Goal: Task Accomplishment & Management: Use online tool/utility

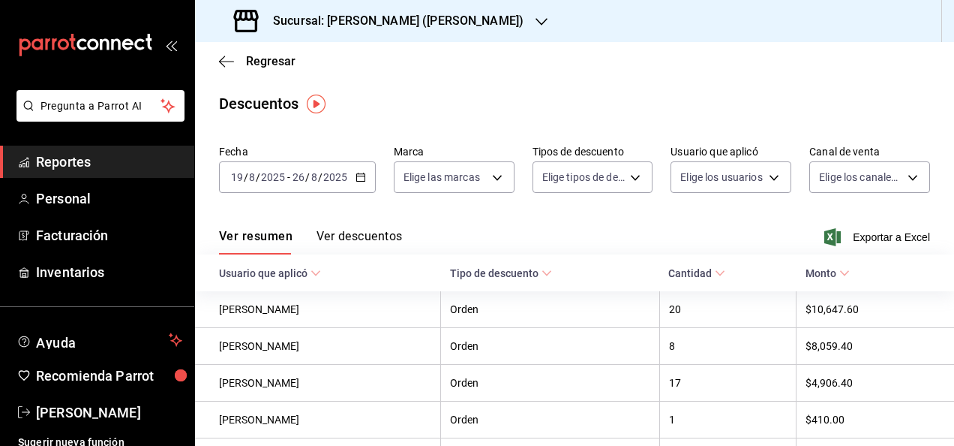
click at [386, 37] on div "Sucursal: [PERSON_NAME] ([PERSON_NAME])" at bounding box center [380, 21] width 347 height 42
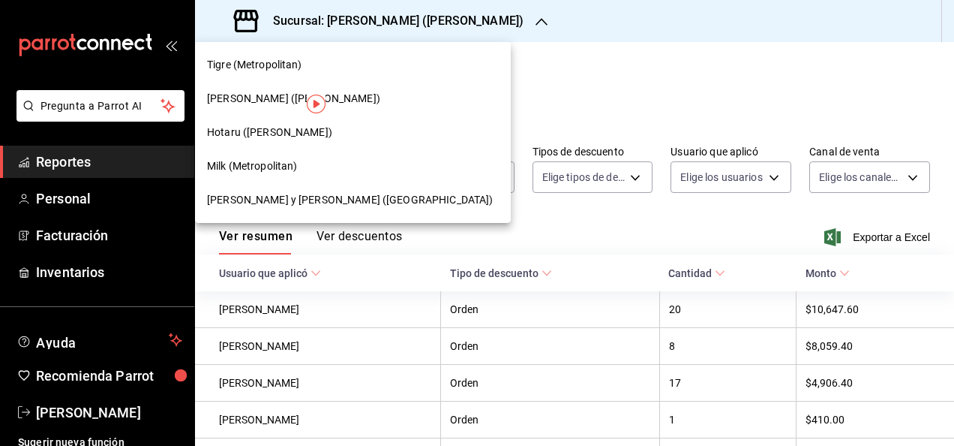
click at [280, 132] on div "Hotaru ([PERSON_NAME])" at bounding box center [353, 133] width 292 height 16
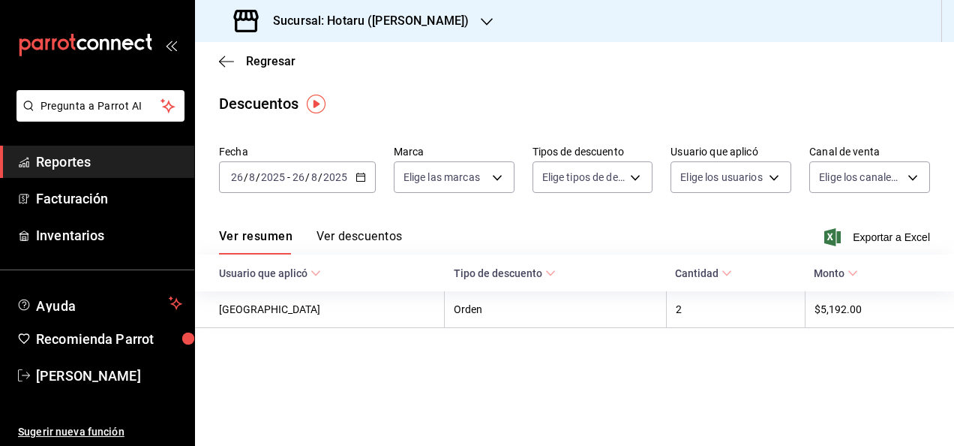
click at [359, 180] on icon "button" at bounding box center [361, 177] width 11 height 11
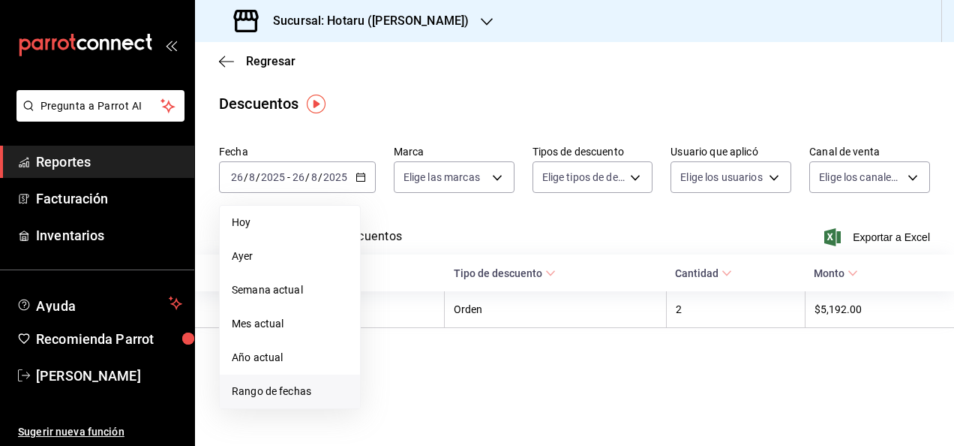
click at [320, 398] on span "Rango de fechas" at bounding box center [290, 391] width 116 height 16
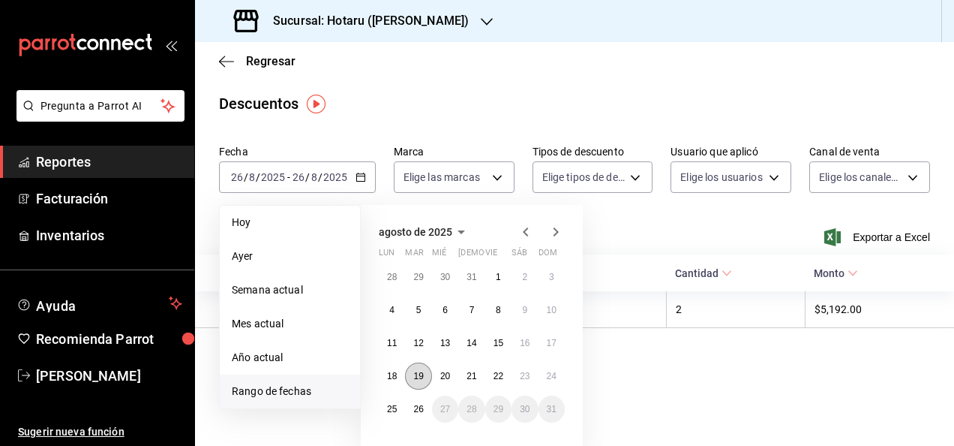
click at [419, 368] on button "19" at bounding box center [418, 375] width 26 height 27
click at [420, 410] on abbr "26" at bounding box center [418, 409] width 10 height 11
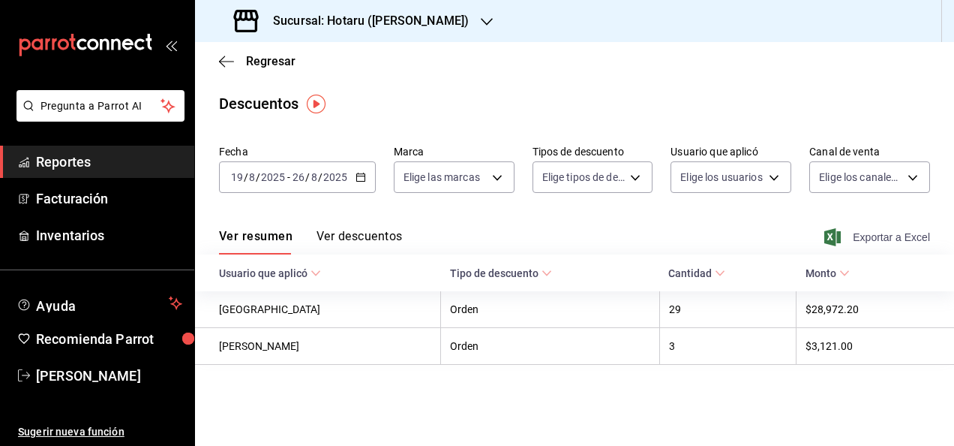
click at [831, 230] on icon "button" at bounding box center [832, 237] width 17 height 18
click at [231, 60] on icon "button" at bounding box center [226, 62] width 15 height 14
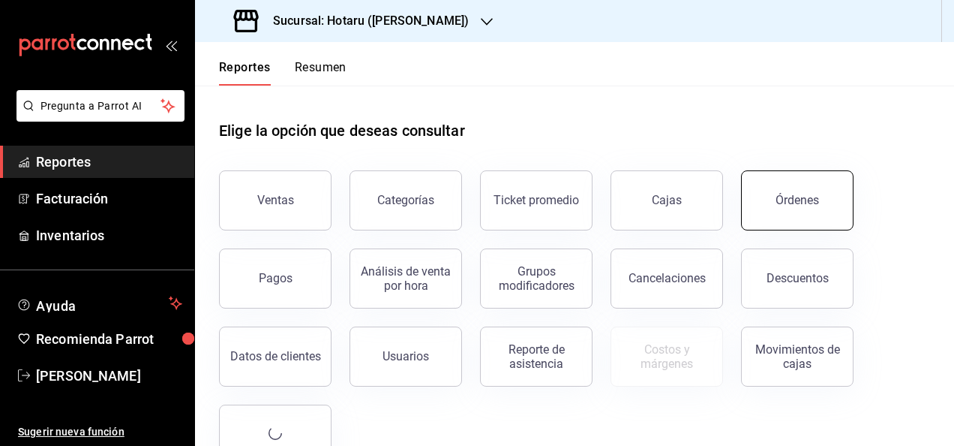
click at [778, 183] on button "Órdenes" at bounding box center [797, 200] width 113 height 60
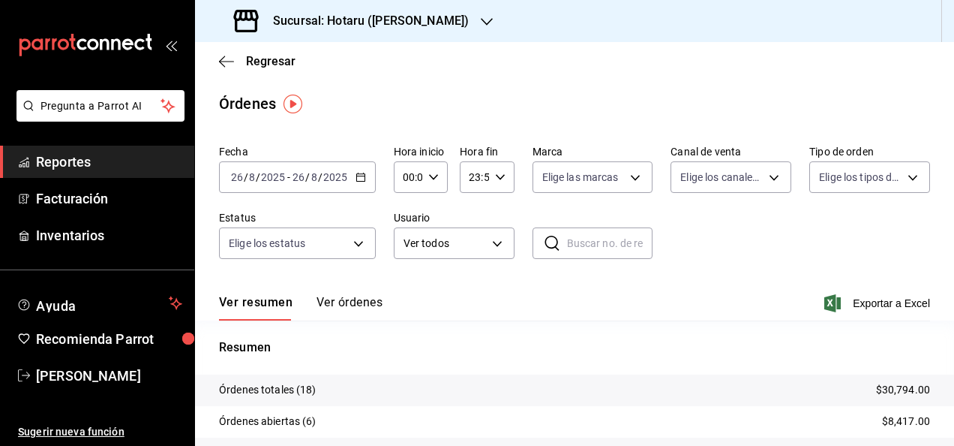
click at [362, 180] on icon "button" at bounding box center [361, 177] width 11 height 11
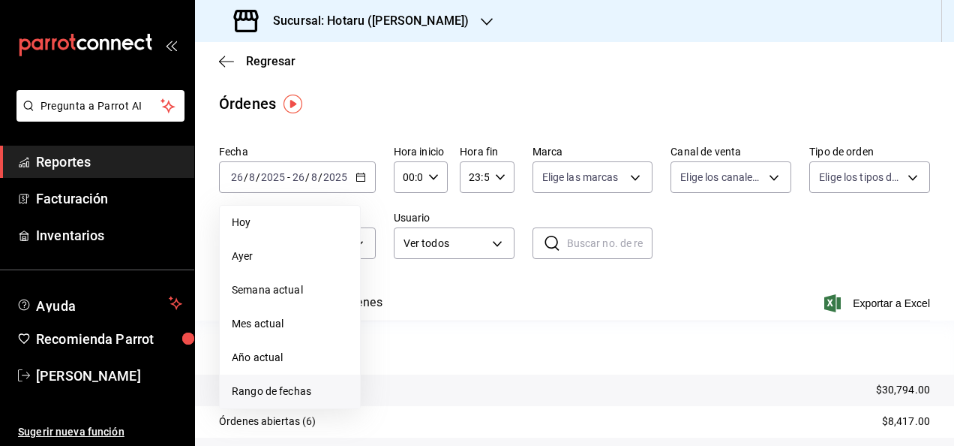
click at [288, 401] on li "Rango de fechas" at bounding box center [290, 391] width 140 height 34
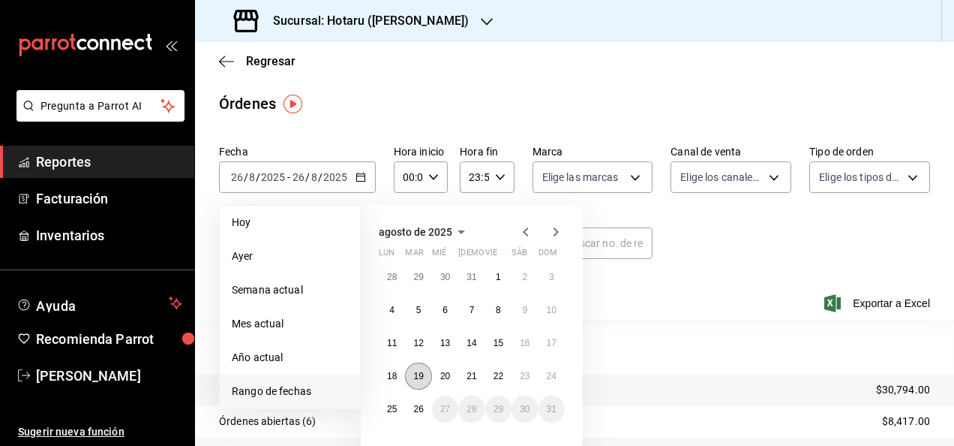
click at [417, 374] on abbr "19" at bounding box center [418, 376] width 10 height 11
click at [417, 398] on button "26" at bounding box center [418, 408] width 26 height 27
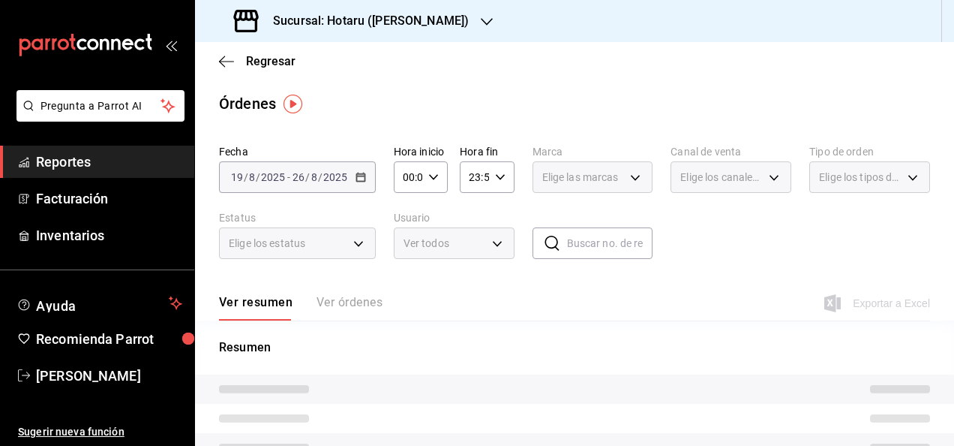
click at [428, 179] on icon "button" at bounding box center [433, 177] width 11 height 11
click at [398, 273] on button "05" at bounding box center [405, 283] width 21 height 30
type input "05:00"
click at [490, 168] on div at bounding box center [477, 223] width 954 height 446
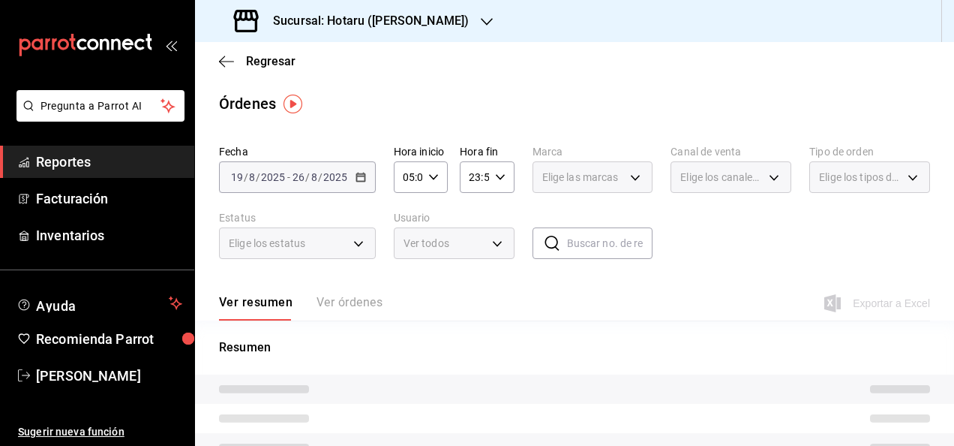
click at [490, 168] on div "23:59 Hora fin" at bounding box center [487, 177] width 54 height 32
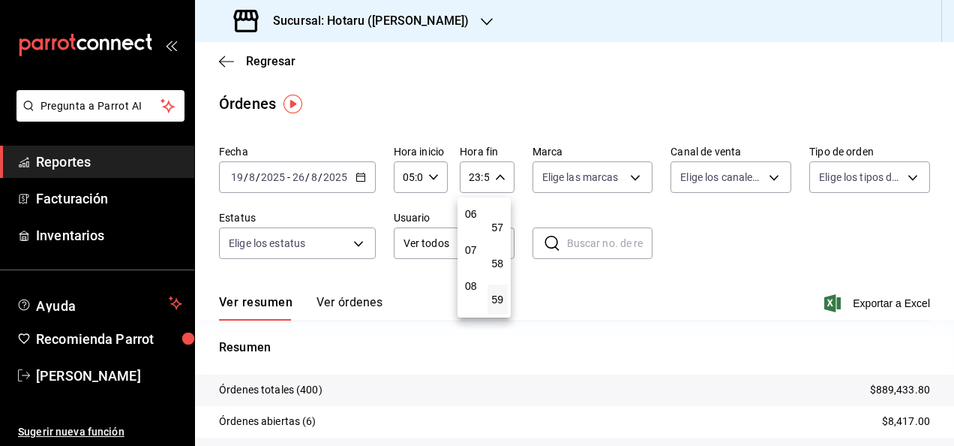
scroll to position [173, 0]
click at [476, 228] on button "05" at bounding box center [471, 222] width 21 height 30
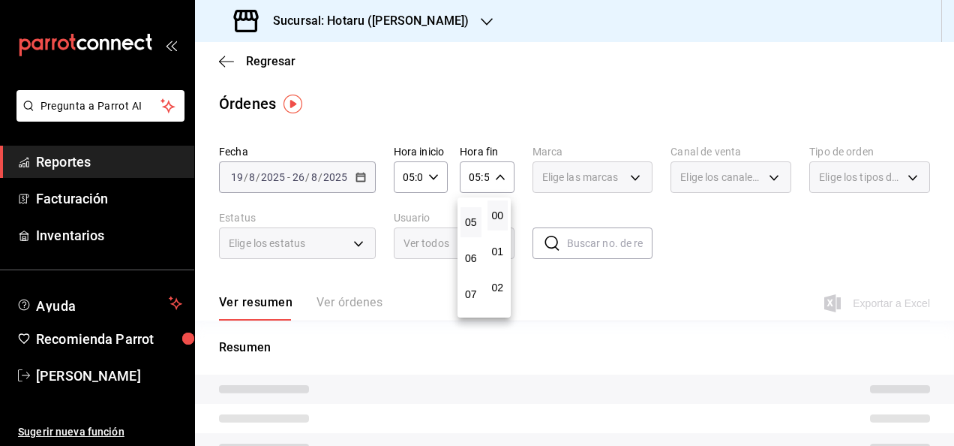
click at [497, 223] on button "00" at bounding box center [498, 215] width 21 height 30
type input "05:00"
click at [602, 110] on div at bounding box center [477, 223] width 954 height 446
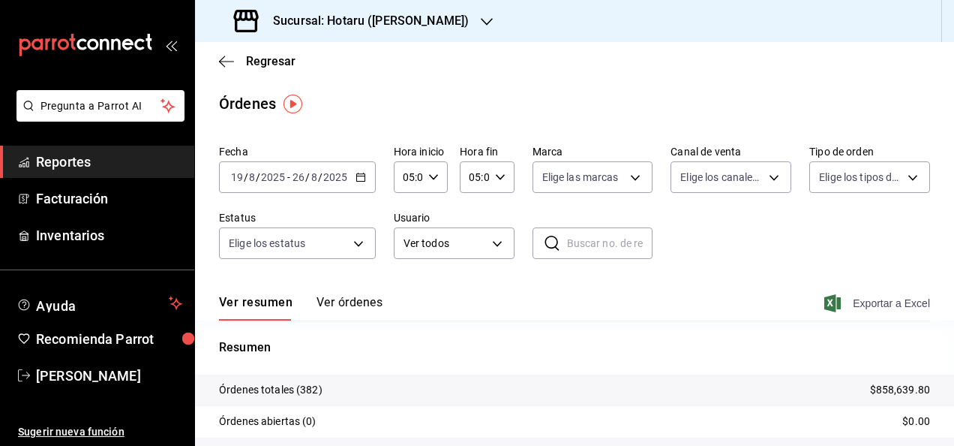
click at [859, 305] on span "Exportar a Excel" at bounding box center [878, 303] width 103 height 18
click at [383, 79] on div "Regresar" at bounding box center [574, 61] width 759 height 38
click at [225, 65] on icon "button" at bounding box center [226, 62] width 15 height 14
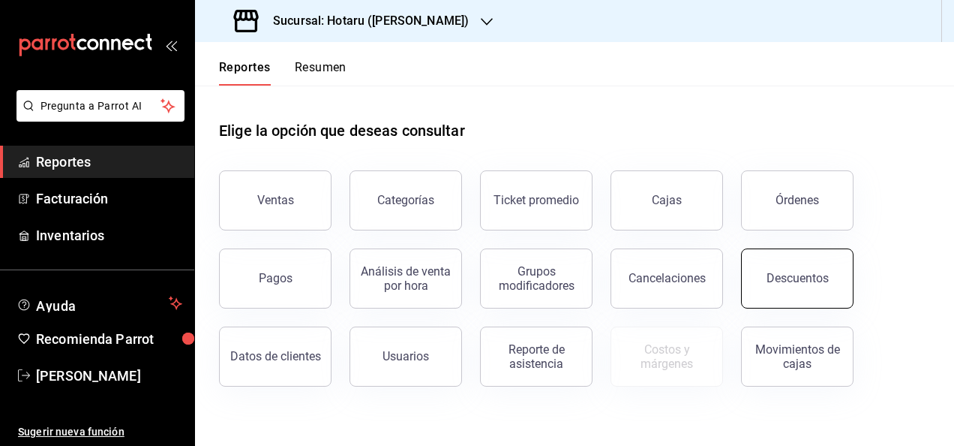
click at [815, 271] on div "Descuentos" at bounding box center [798, 278] width 62 height 14
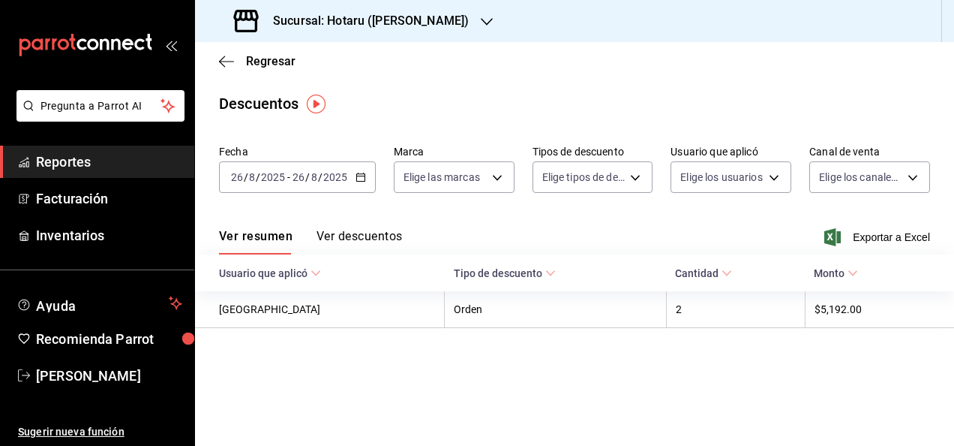
click at [356, 183] on div "[DATE] [DATE] - [DATE] [DATE]" at bounding box center [297, 177] width 157 height 32
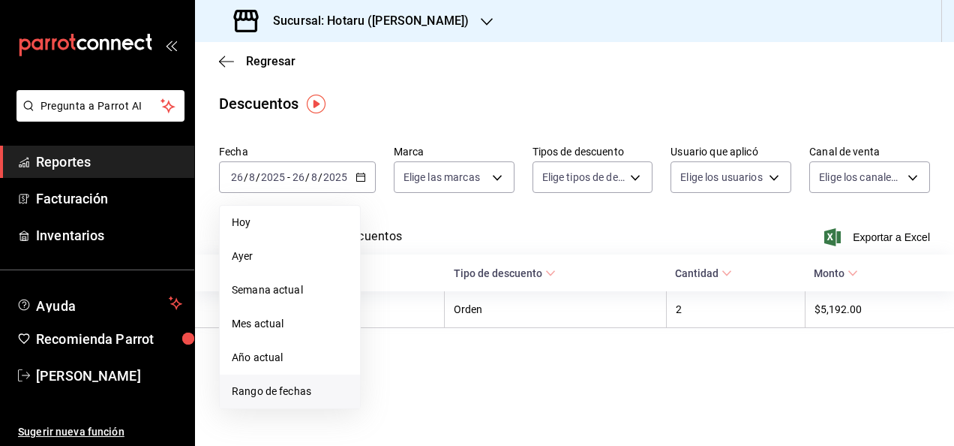
click at [306, 386] on span "Rango de fechas" at bounding box center [290, 391] width 116 height 16
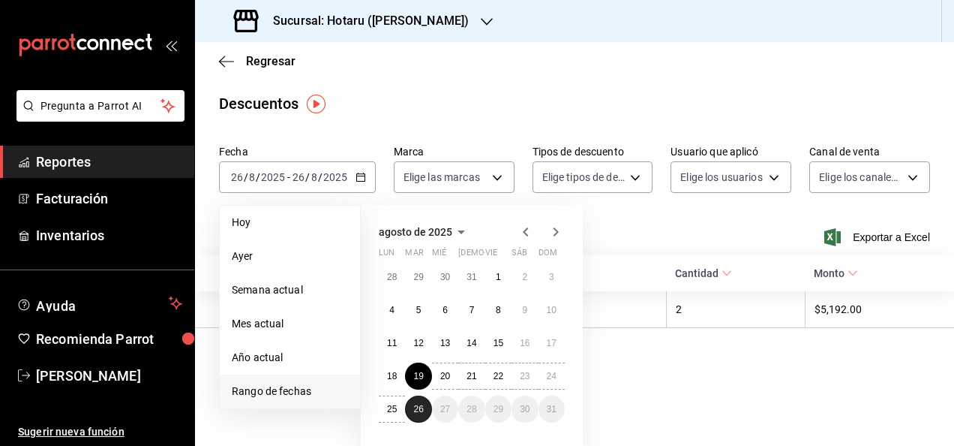
click at [419, 404] on abbr "26" at bounding box center [418, 409] width 10 height 11
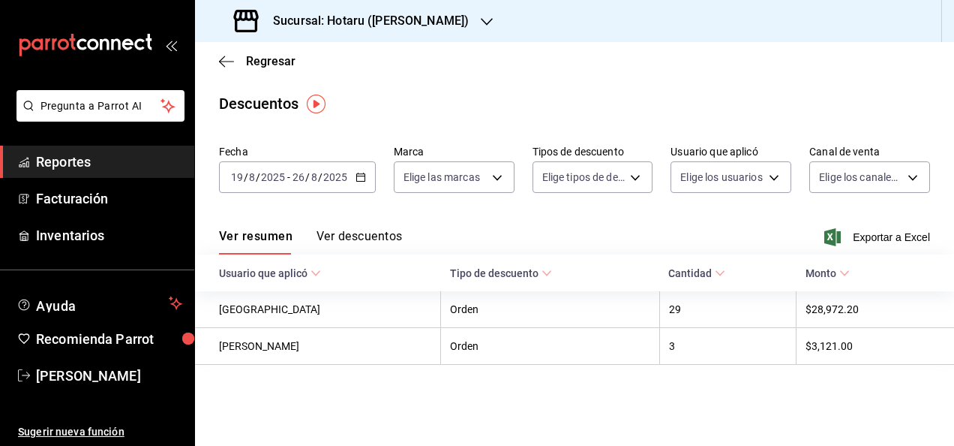
click at [855, 248] on div "Ver resumen Ver descuentos Exportar a Excel" at bounding box center [574, 233] width 759 height 44
click at [855, 243] on span "Exportar a Excel" at bounding box center [878, 237] width 103 height 18
click at [326, 149] on label "Fecha" at bounding box center [297, 151] width 157 height 11
click at [234, 64] on span "Regresar" at bounding box center [257, 61] width 77 height 14
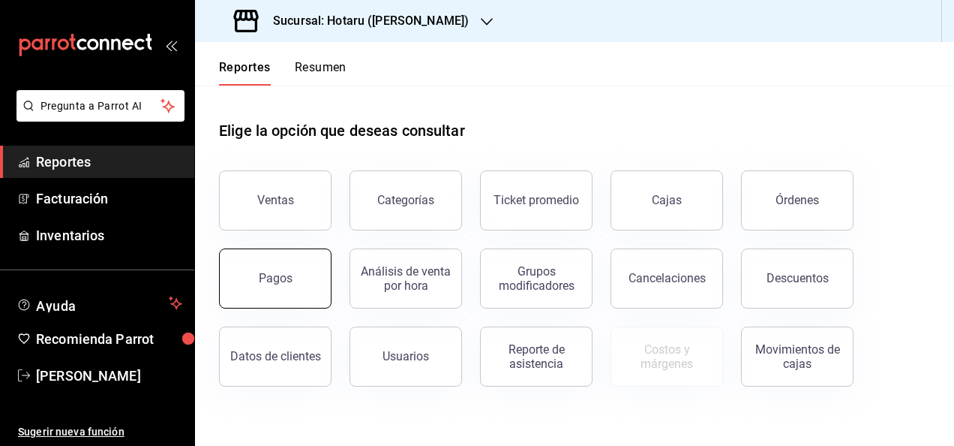
click at [289, 280] on div "Pagos" at bounding box center [276, 278] width 34 height 14
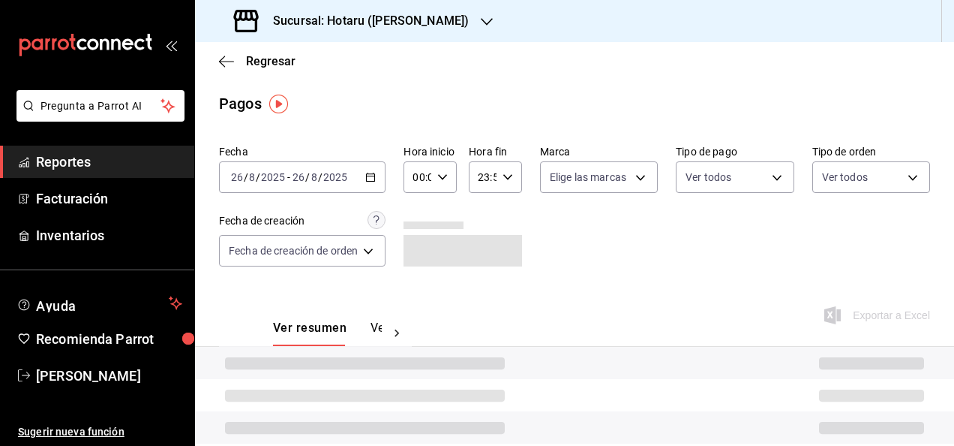
click at [381, 170] on div "[DATE] [DATE] - [DATE] [DATE]" at bounding box center [302, 177] width 167 height 32
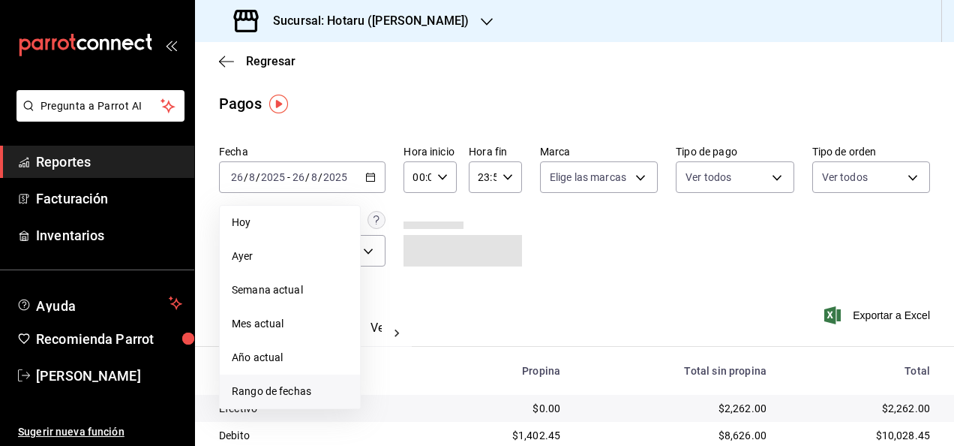
click at [303, 385] on span "Rango de fechas" at bounding box center [290, 391] width 116 height 16
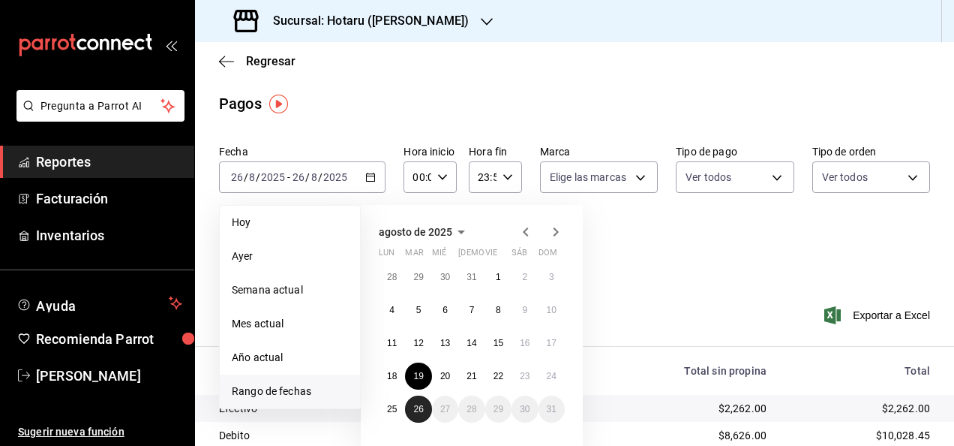
click at [417, 399] on button "26" at bounding box center [418, 408] width 26 height 27
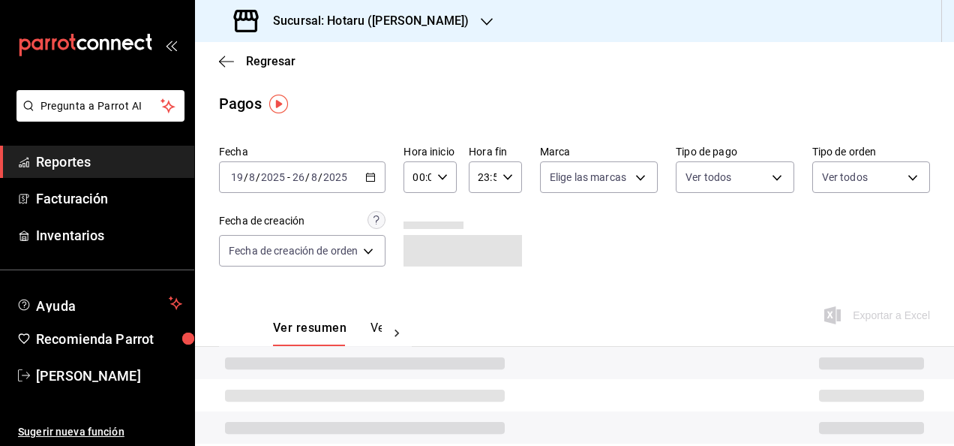
click at [447, 170] on div "00:00 Hora inicio" at bounding box center [430, 177] width 53 height 32
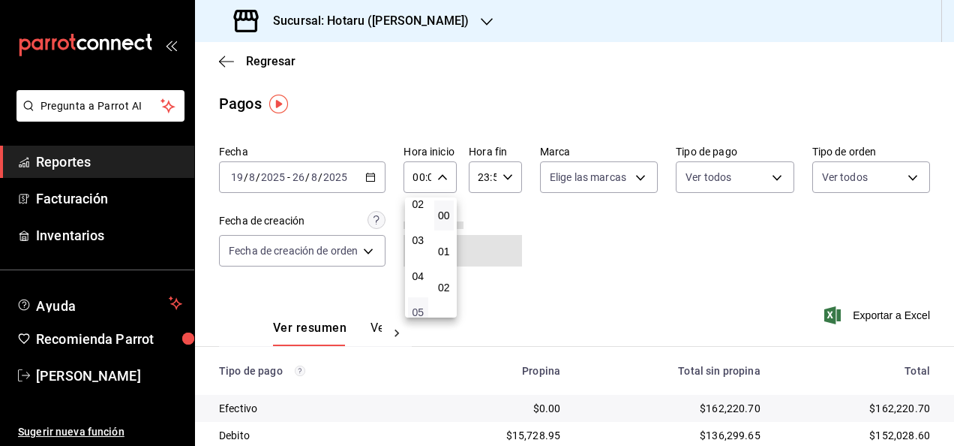
click at [417, 306] on span "05" at bounding box center [418, 312] width 2 height 12
type input "05:00"
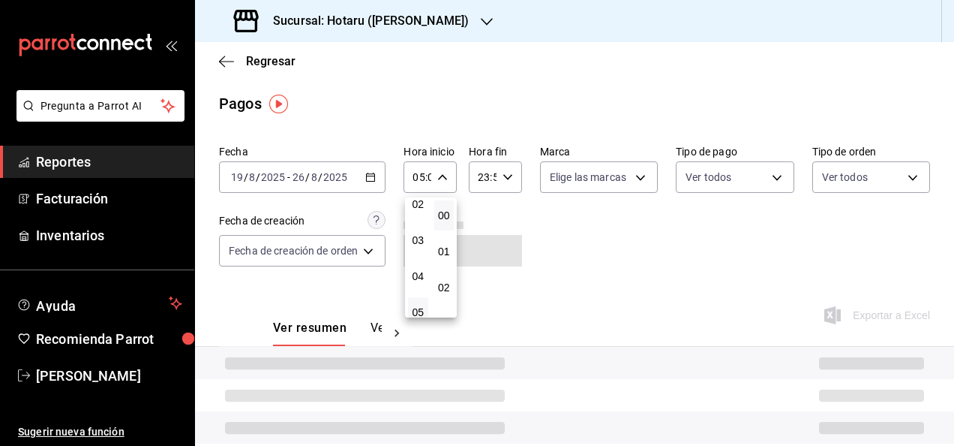
click at [509, 173] on div at bounding box center [477, 223] width 954 height 446
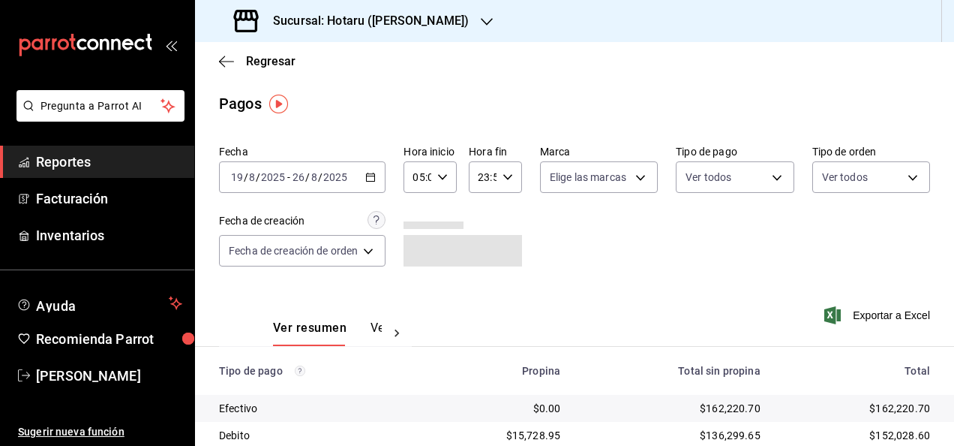
click at [509, 173] on icon "button" at bounding box center [508, 177] width 11 height 11
click at [479, 246] on button "05" at bounding box center [481, 240] width 20 height 30
click at [507, 203] on span "05" at bounding box center [507, 200] width 2 height 12
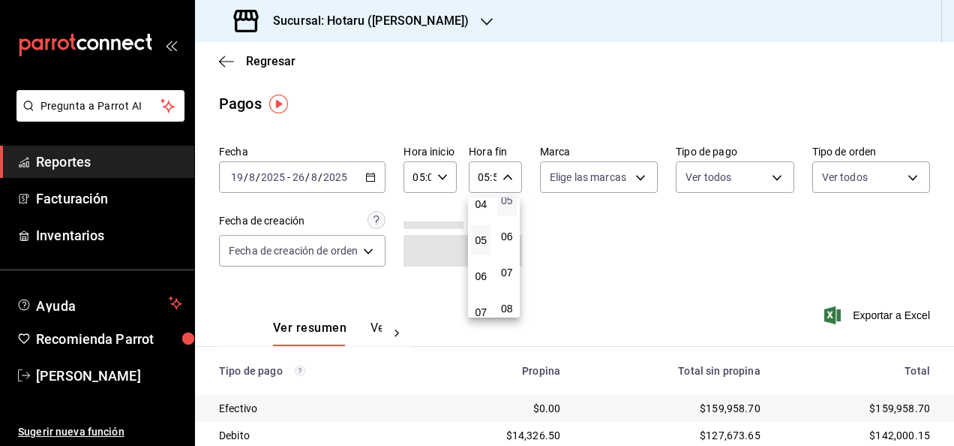
type input "05:05"
click at [844, 315] on div at bounding box center [477, 223] width 954 height 446
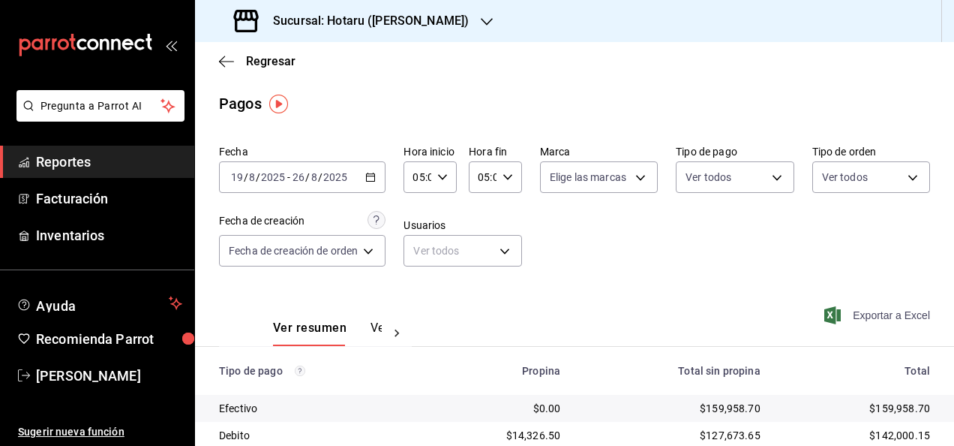
click at [844, 315] on span "Exportar a Excel" at bounding box center [878, 315] width 103 height 18
